Goal: Task Accomplishment & Management: Use online tool/utility

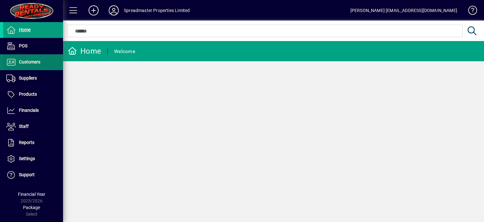
click at [28, 61] on span "Customers" at bounding box center [29, 61] width 21 height 5
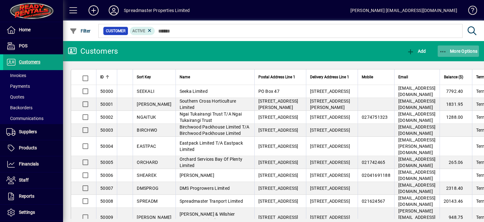
click at [461, 51] on span "More Options" at bounding box center [459, 51] width 38 height 5
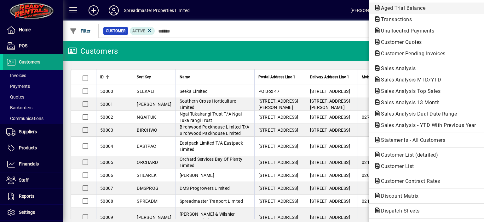
click at [397, 7] on span "Aged Trial Balance" at bounding box center [401, 8] width 55 height 6
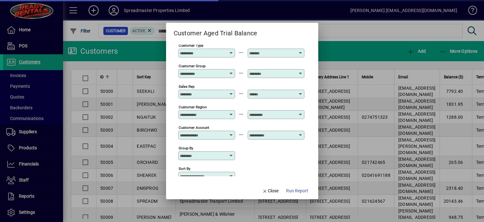
scroll to position [47, 0]
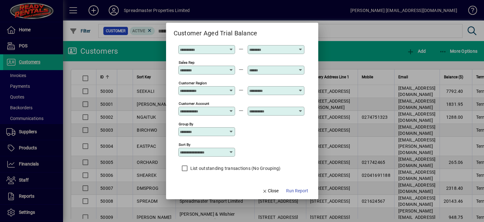
click at [232, 151] on icon at bounding box center [231, 151] width 5 height 5
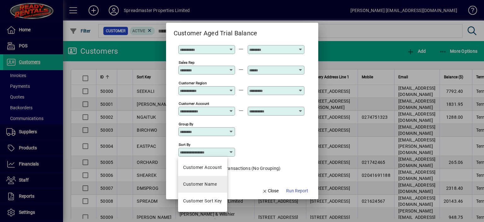
click at [212, 179] on mat-option "Customer Name" at bounding box center [202, 184] width 49 height 17
type input "**********"
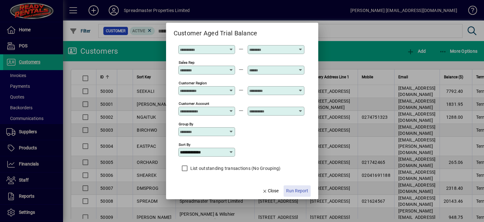
click at [298, 191] on span "Run Report" at bounding box center [297, 190] width 22 height 7
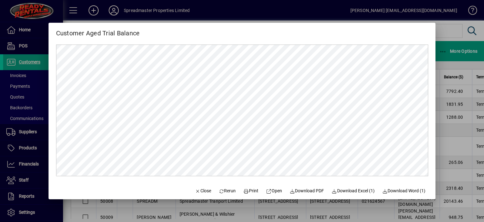
scroll to position [0, 0]
click at [250, 189] on span "Print" at bounding box center [251, 190] width 15 height 7
click at [200, 191] on span "Close" at bounding box center [203, 190] width 16 height 7
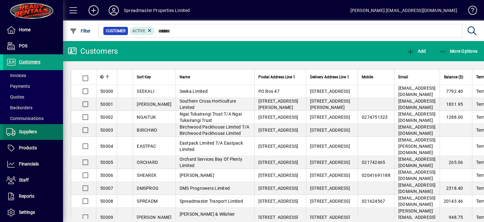
click at [34, 131] on span "Suppliers" at bounding box center [28, 131] width 18 height 5
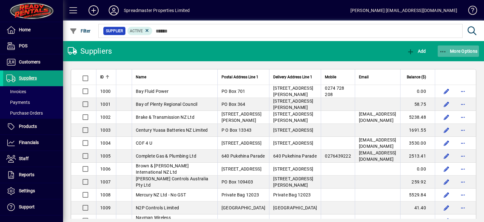
click at [453, 50] on span "More Options" at bounding box center [459, 51] width 38 height 5
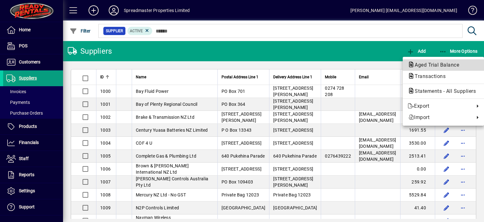
click at [426, 64] on span "Aged Trial Balance" at bounding box center [435, 65] width 55 height 6
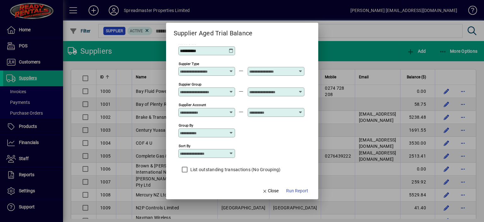
scroll to position [5, 0]
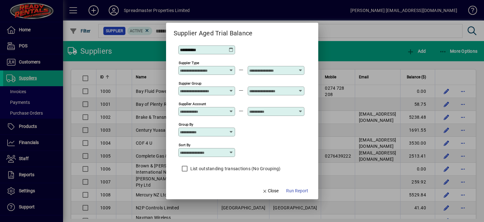
click at [232, 152] on icon at bounding box center [231, 152] width 5 height 5
click at [209, 192] on div "Supplier Name" at bounding box center [198, 190] width 30 height 7
type input "**********"
click at [294, 189] on span "Run Report" at bounding box center [297, 190] width 22 height 7
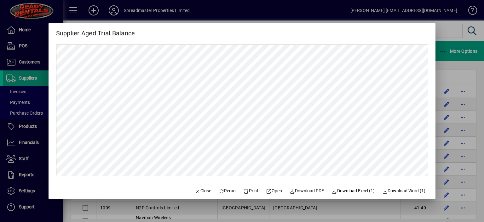
scroll to position [0, 0]
click at [246, 190] on span "Print" at bounding box center [251, 190] width 15 height 7
click at [199, 190] on span "Close" at bounding box center [203, 190] width 16 height 7
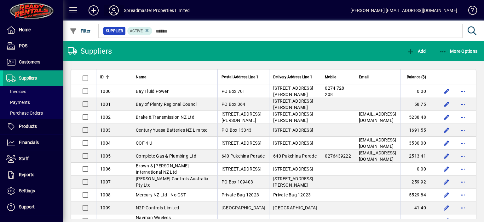
click at [112, 11] on icon at bounding box center [114, 10] width 13 height 10
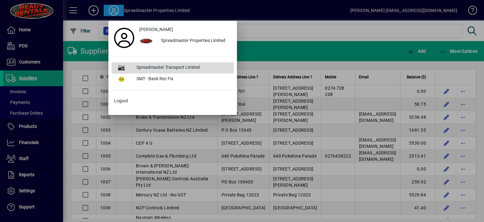
click at [153, 68] on div "Spreadmaster Transport Limited" at bounding box center [182, 67] width 102 height 11
